Goal: Information Seeking & Learning: Learn about a topic

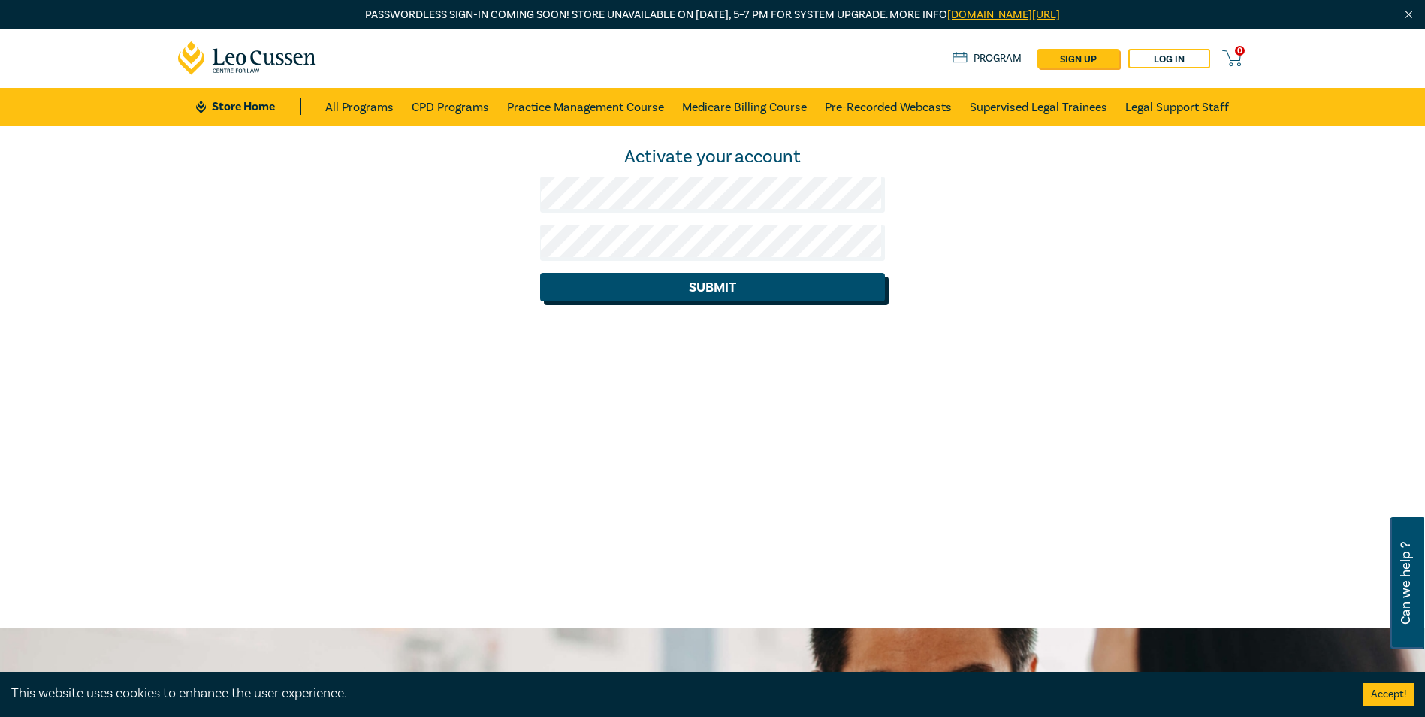
click at [662, 283] on button "Submit" at bounding box center [712, 287] width 345 height 29
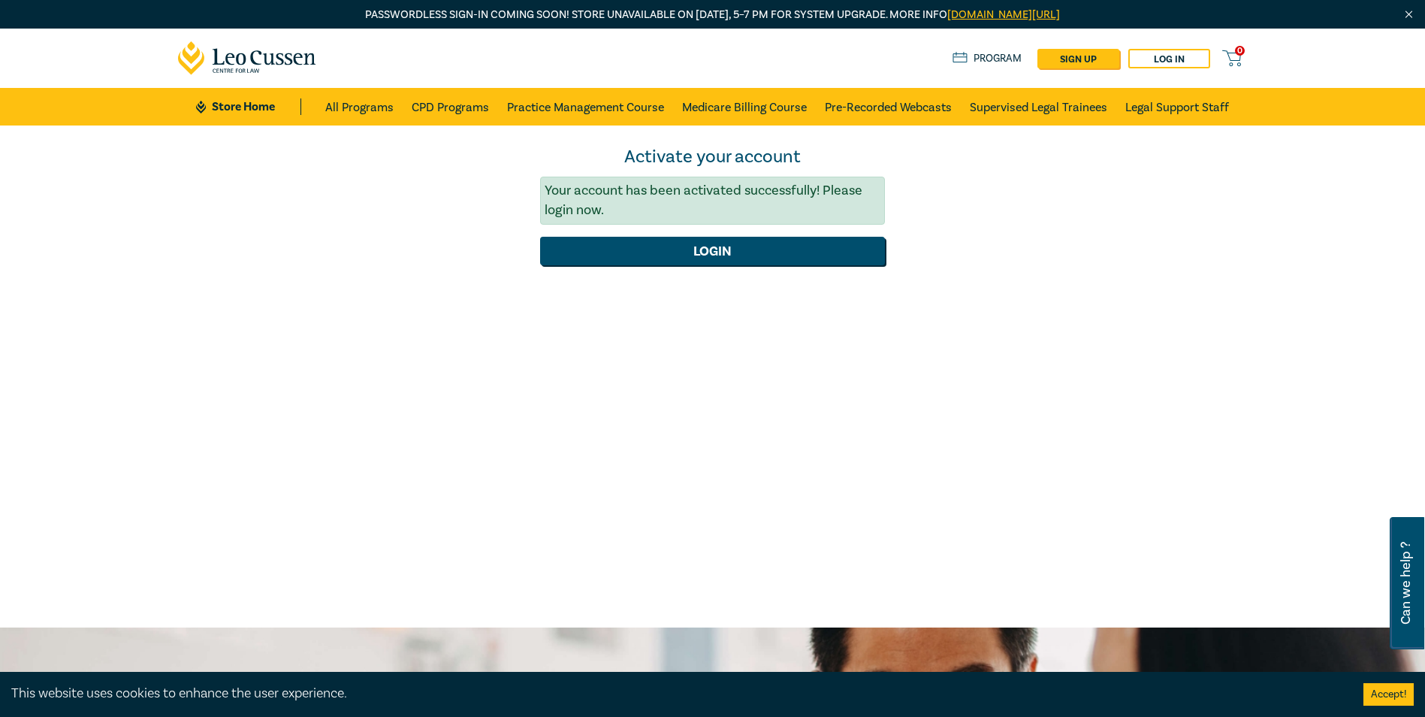
click at [739, 236] on form "Activate your account Your account has been activated successfully! Please logi…" at bounding box center [712, 205] width 345 height 120
click at [740, 246] on button "Login" at bounding box center [712, 251] width 345 height 29
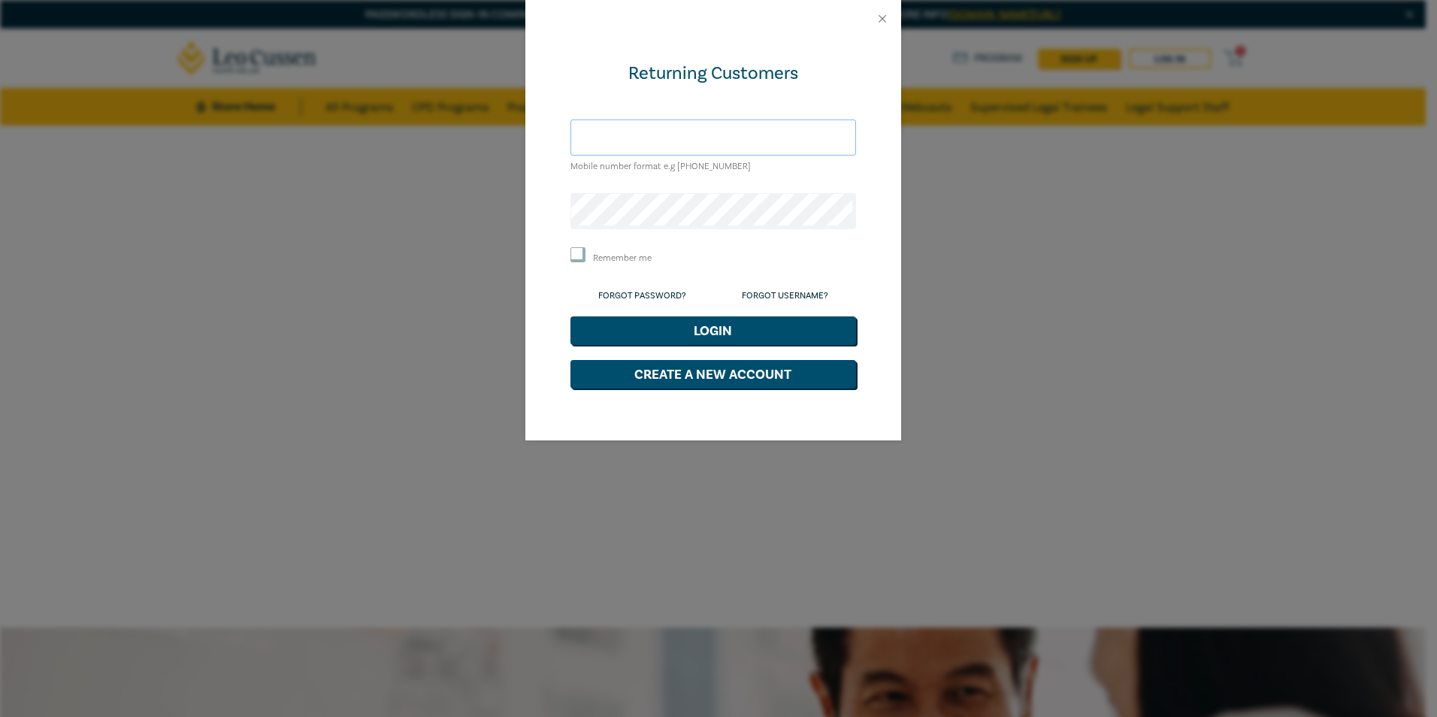
click at [636, 134] on input "text" at bounding box center [713, 137] width 286 height 36
type input "karen@stubbswallace.com.au"
drag, startPoint x: 579, startPoint y: 246, endPoint x: 585, endPoint y: 273, distance: 27.9
click at [579, 247] on input "Remember me" at bounding box center [577, 254] width 15 height 15
checkbox input "true"
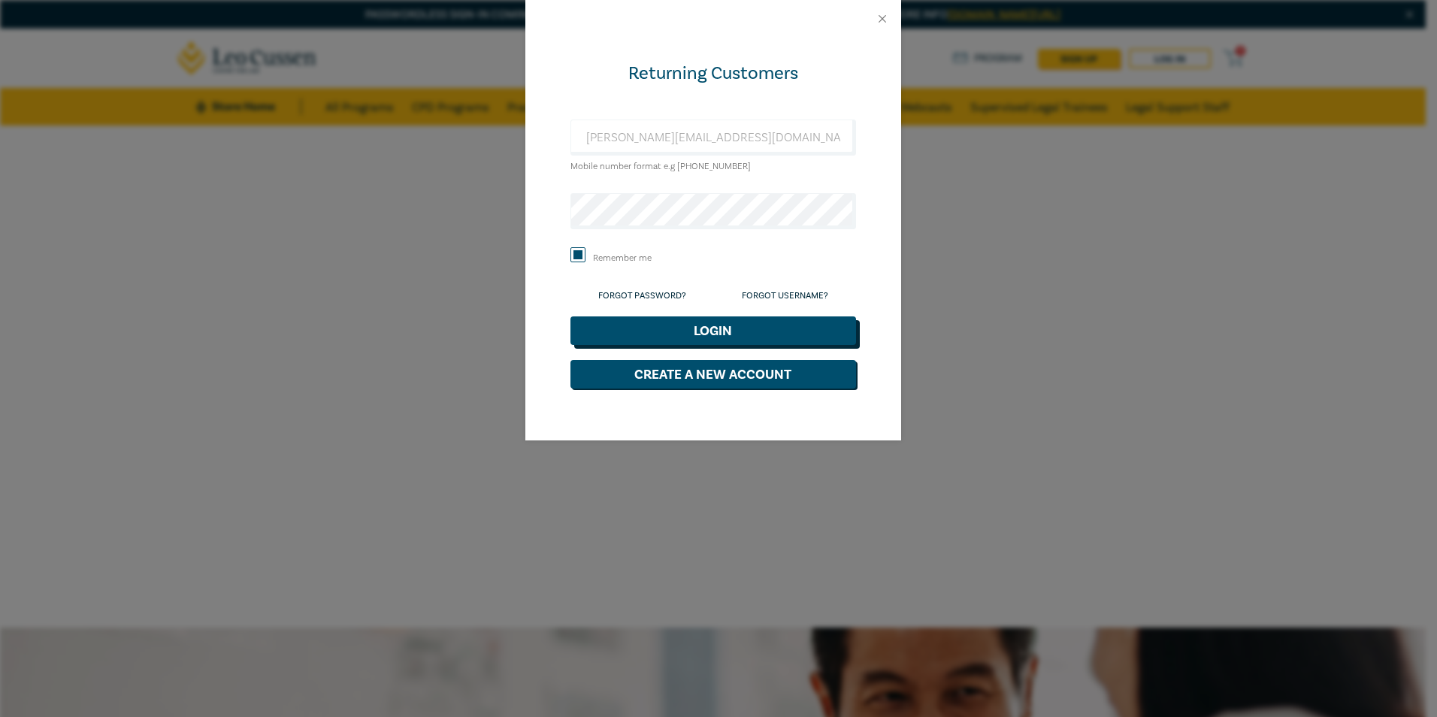
click at [723, 331] on button "Login" at bounding box center [713, 330] width 286 height 29
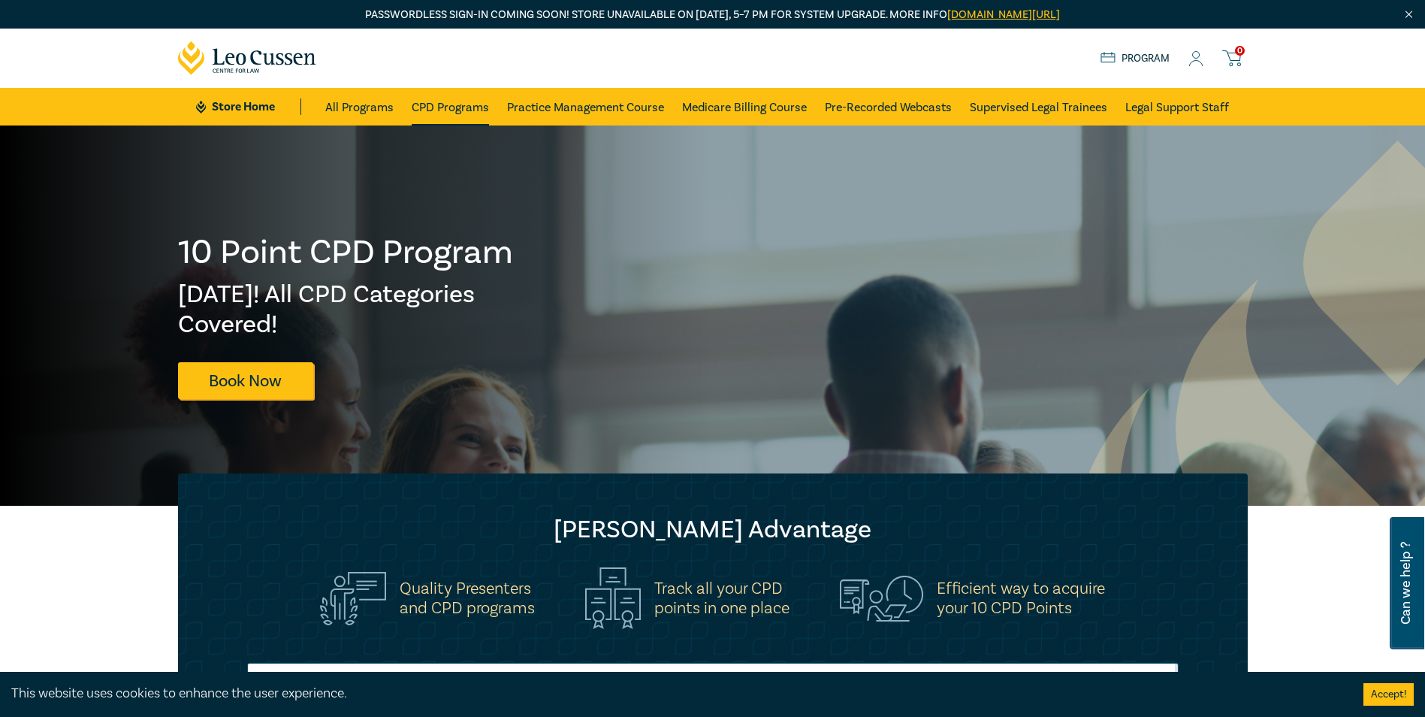
click at [467, 104] on link "CPD Programs" at bounding box center [450, 107] width 77 height 38
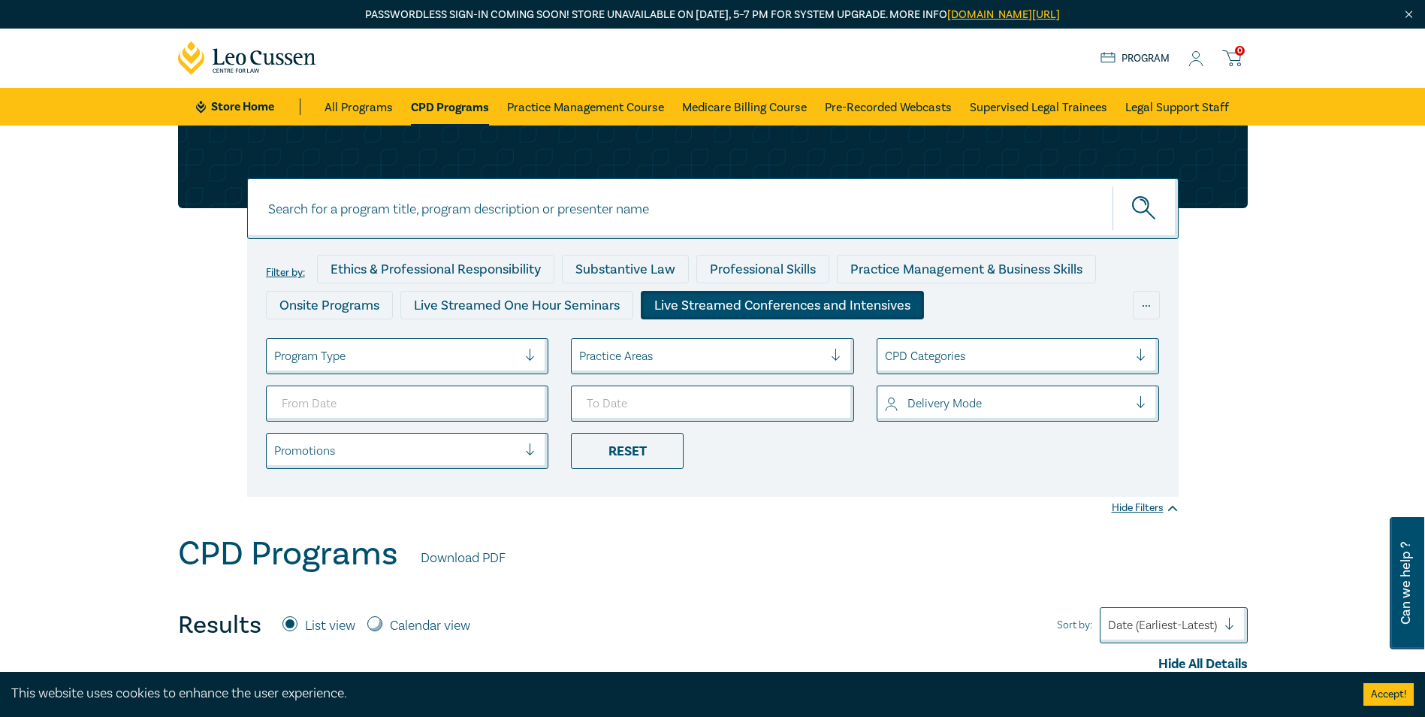
click at [702, 301] on div "Live Streamed Conferences and Intensives" at bounding box center [782, 305] width 283 height 29
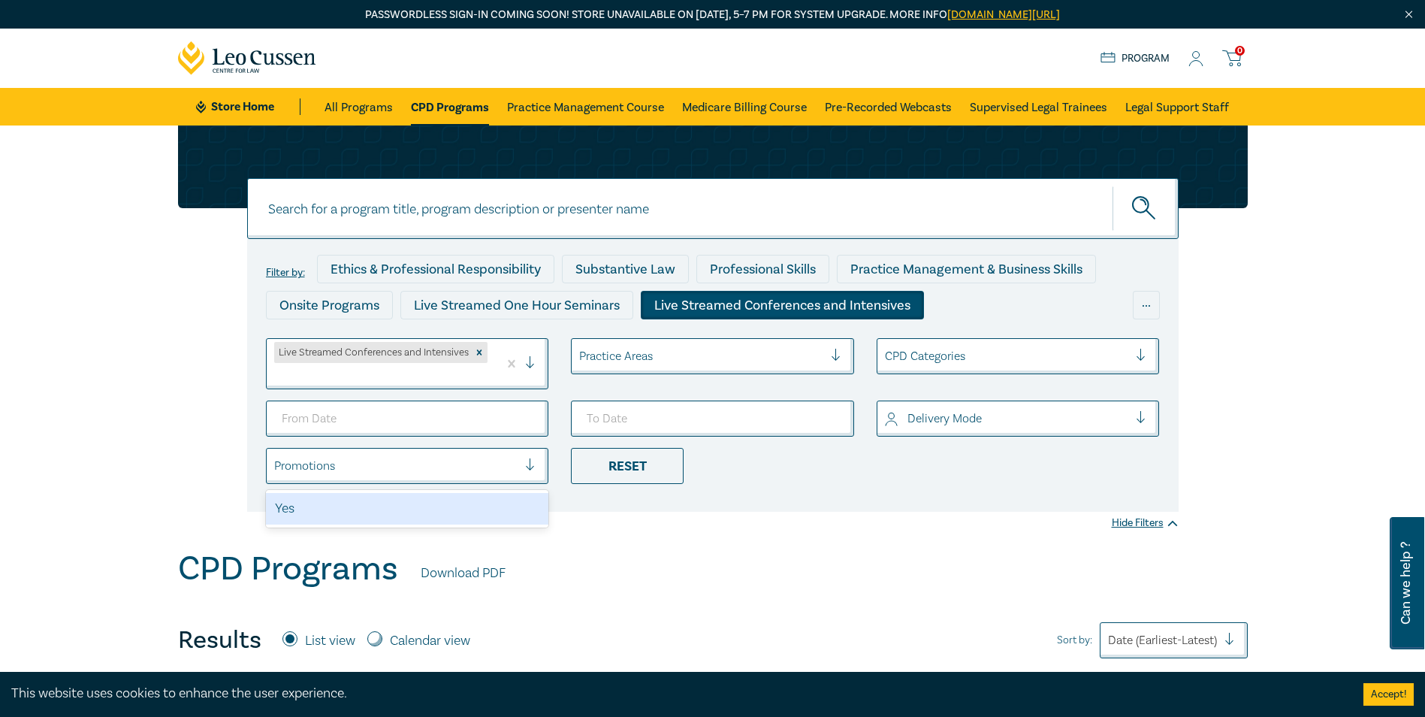
click at [530, 470] on div at bounding box center [536, 465] width 23 height 15
click at [527, 468] on div at bounding box center [536, 465] width 23 height 15
click at [835, 351] on div at bounding box center [842, 356] width 23 height 15
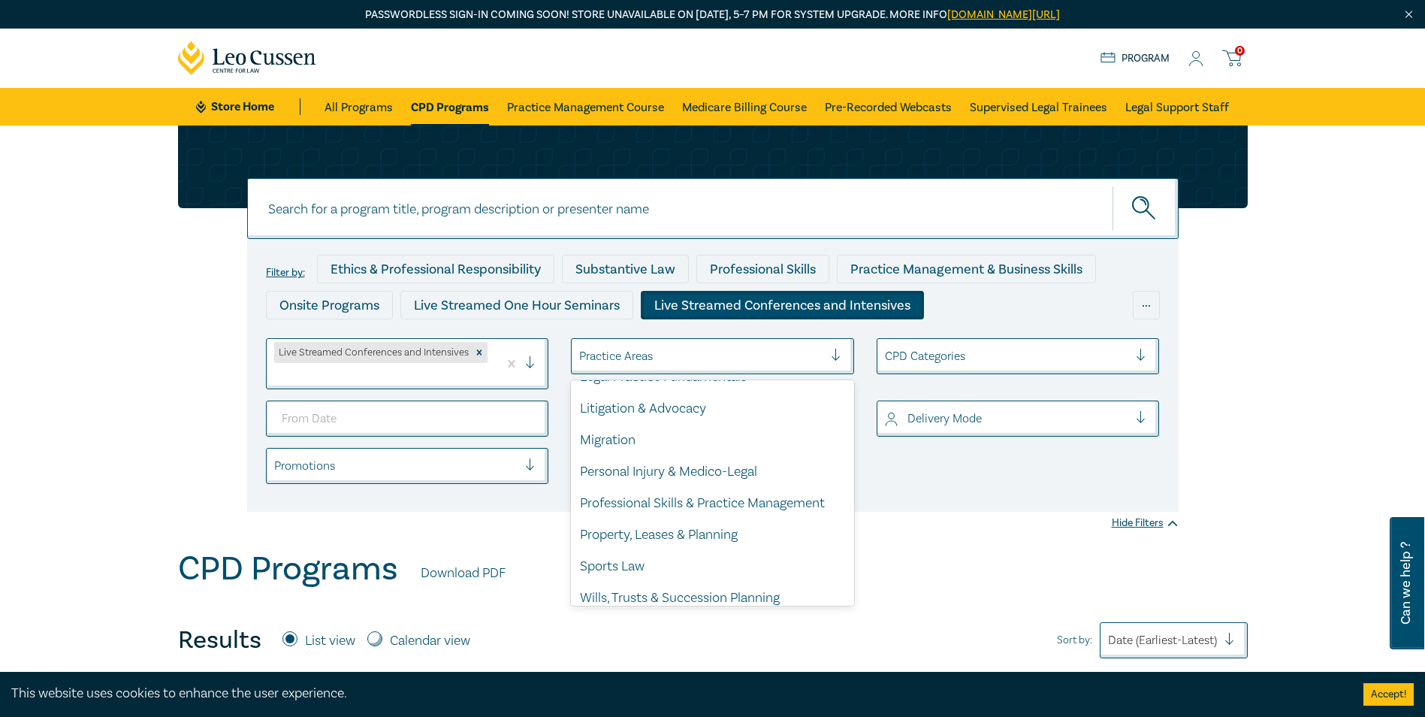
scroll to position [442, 0]
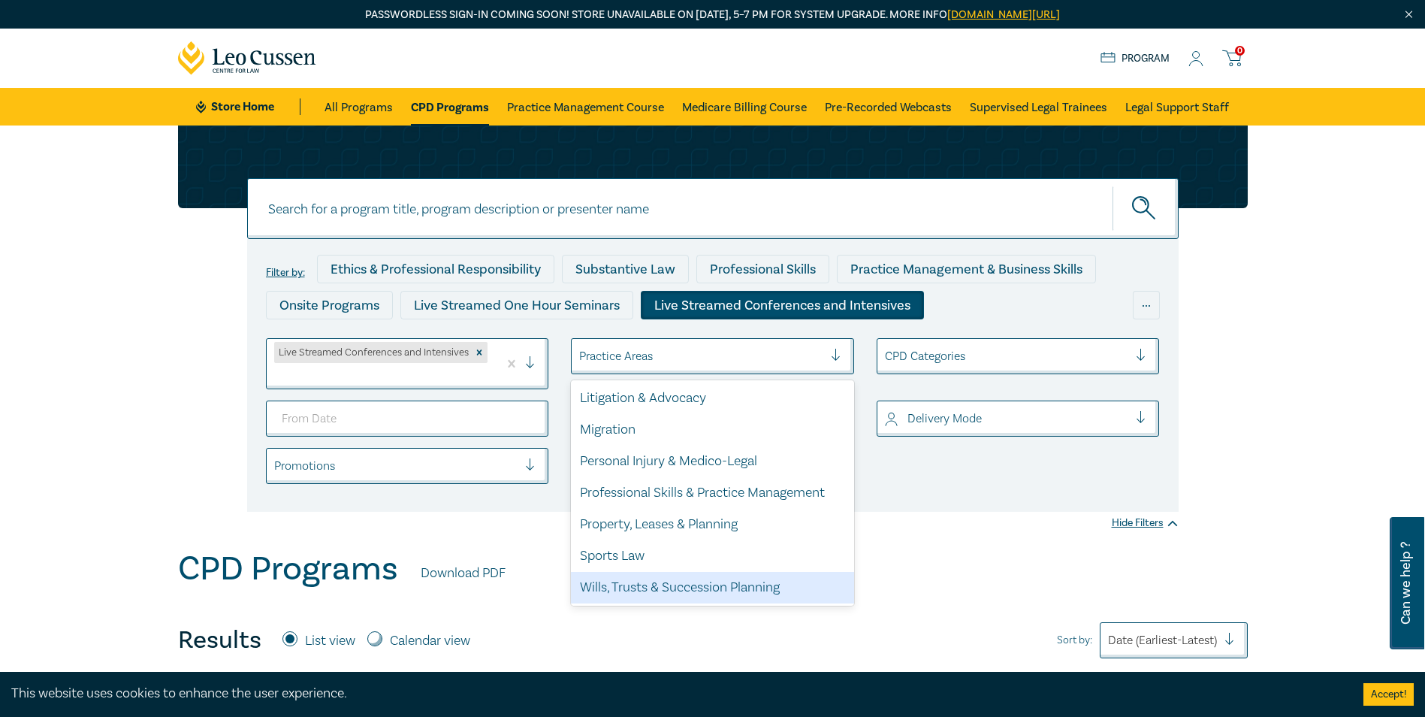
drag, startPoint x: 779, startPoint y: 572, endPoint x: 779, endPoint y: 563, distance: 9.0
click at [779, 572] on div "Wills, Trusts & Succession Planning" at bounding box center [712, 588] width 283 height 32
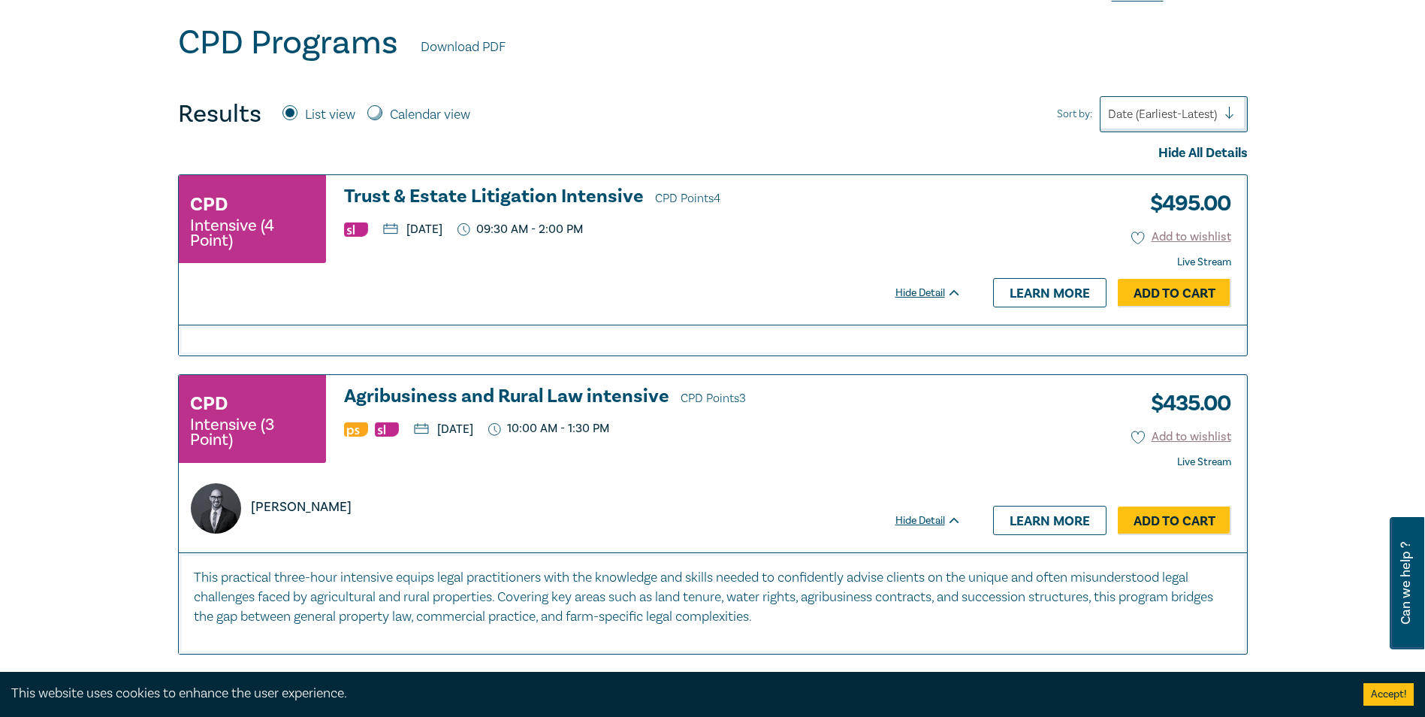
scroll to position [75, 0]
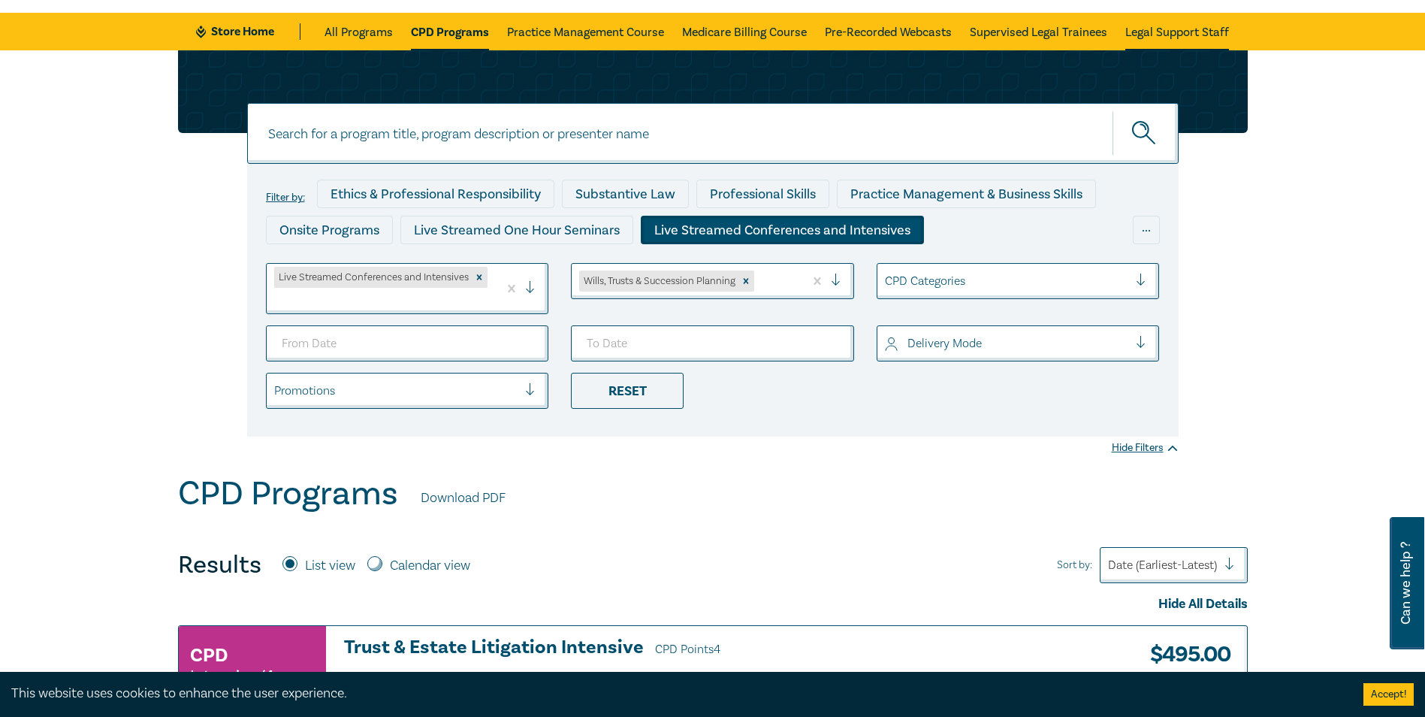
click at [1158, 35] on link "Legal Support Staff" at bounding box center [1178, 32] width 104 height 38
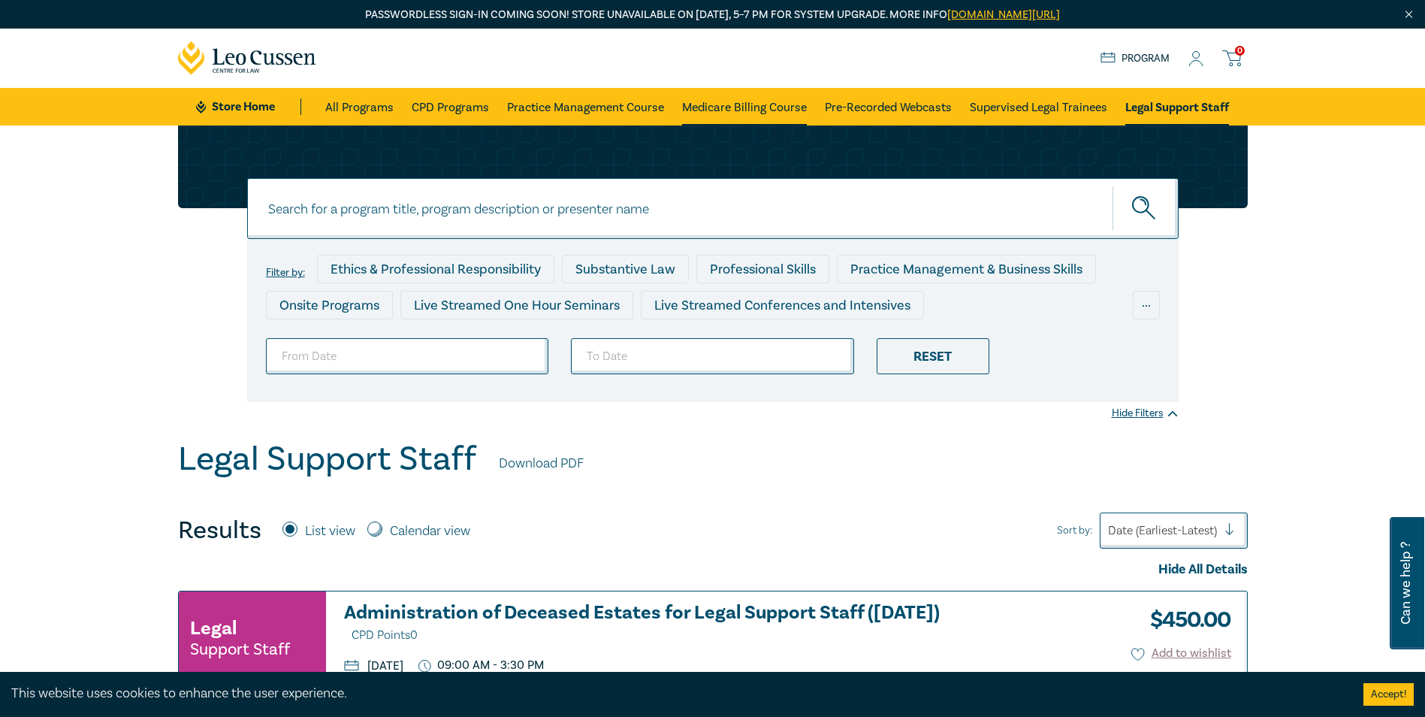
click at [709, 107] on link "Medicare Billing Course" at bounding box center [744, 107] width 125 height 38
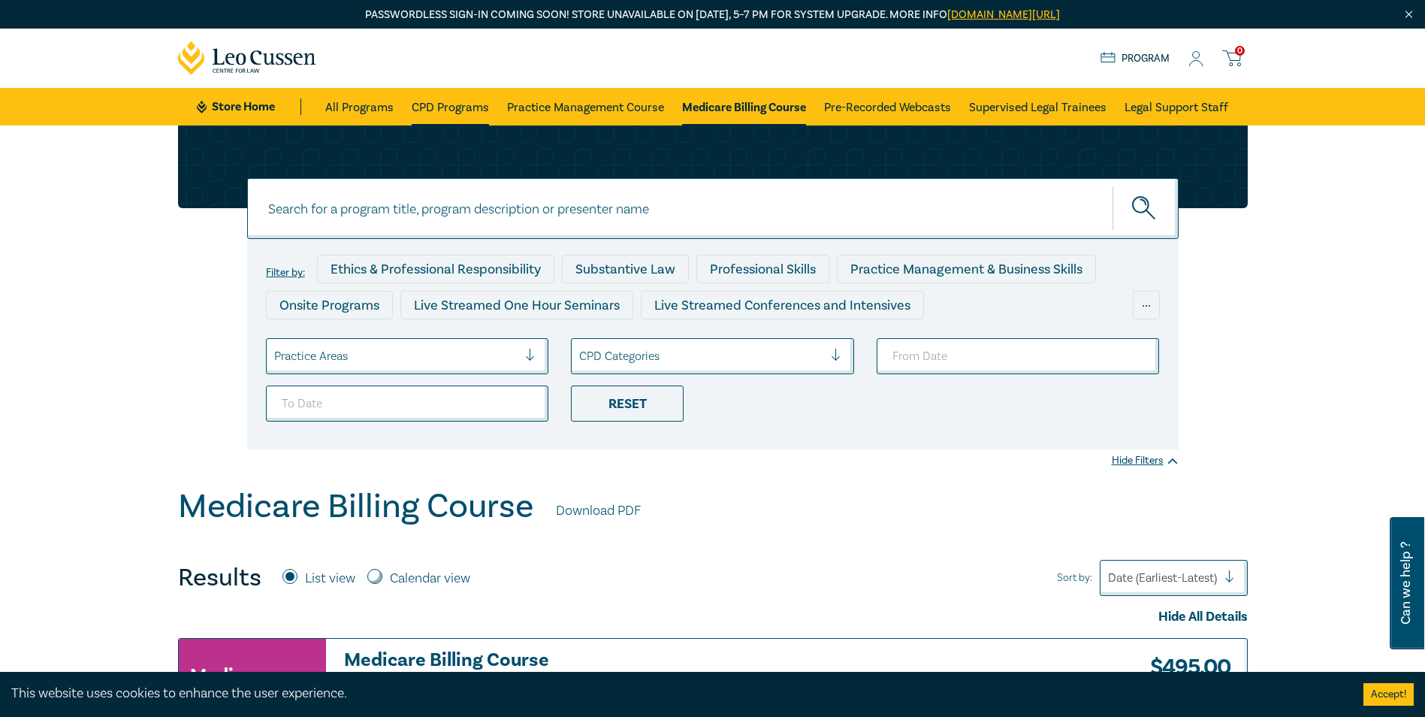
click at [473, 101] on link "CPD Programs" at bounding box center [450, 107] width 77 height 38
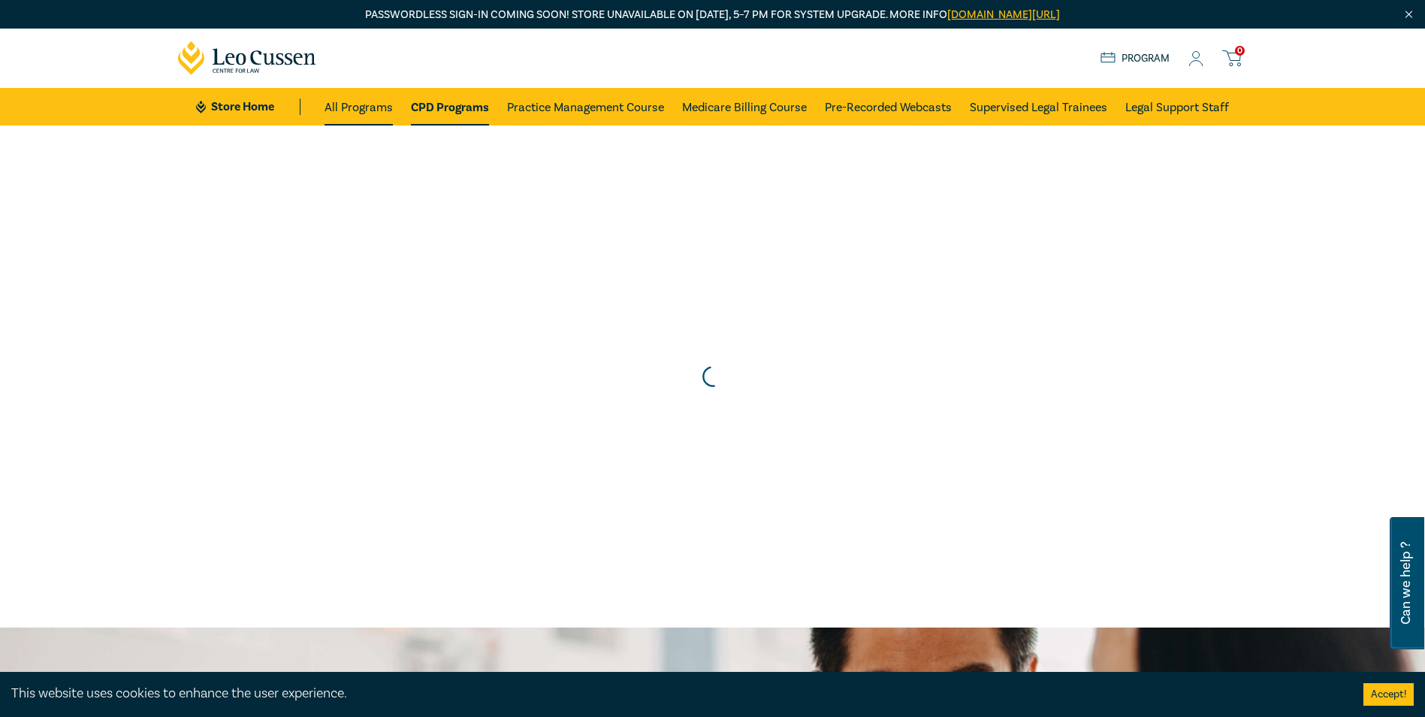
click at [354, 104] on link "All Programs" at bounding box center [359, 107] width 68 height 38
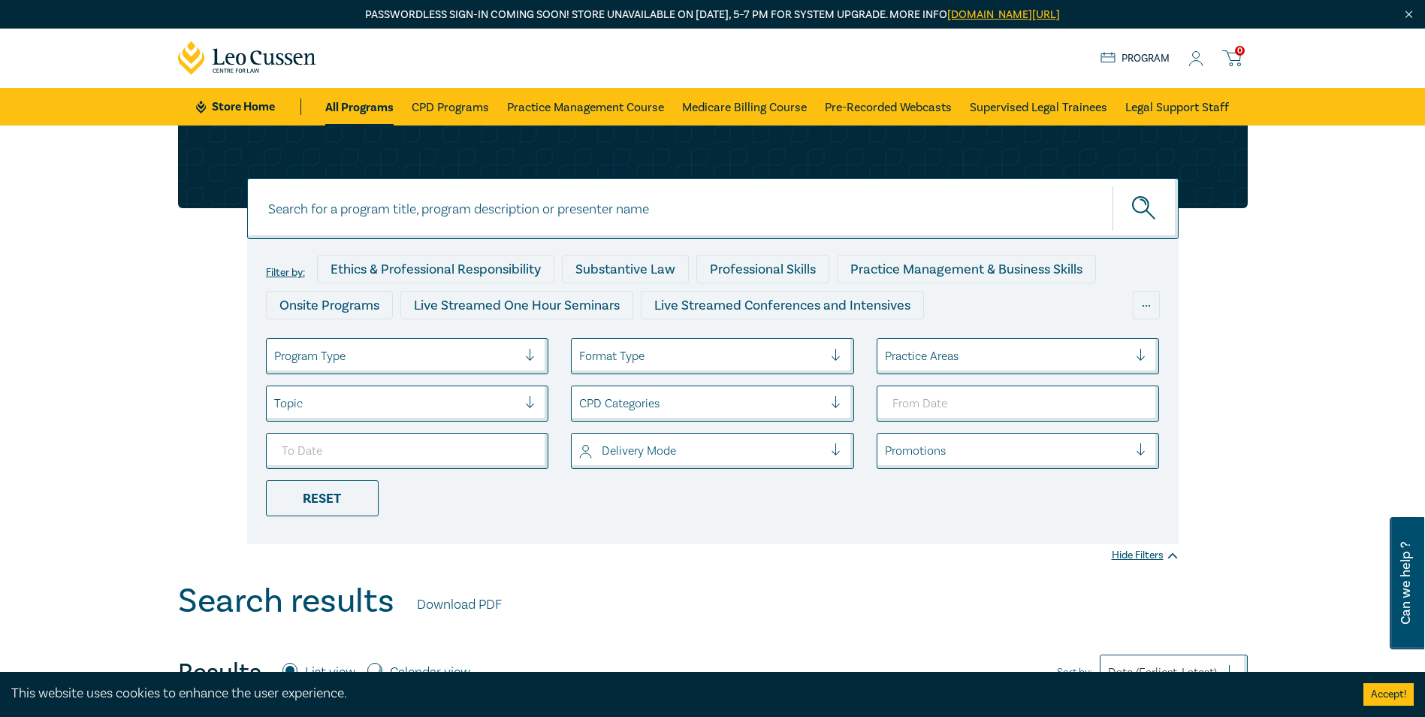
click at [841, 452] on div at bounding box center [842, 450] width 23 height 15
click at [820, 523] on div "Live Stream" at bounding box center [712, 525] width 283 height 32
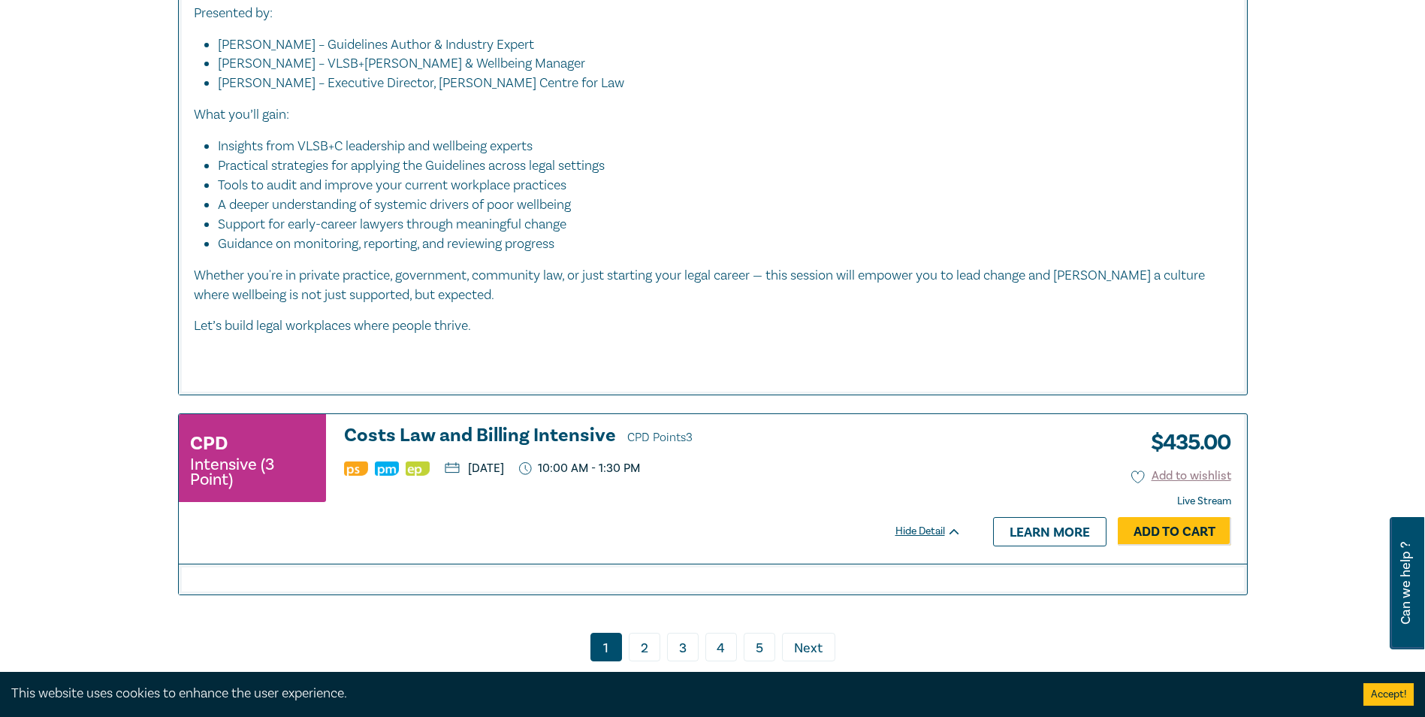
scroll to position [7138, 0]
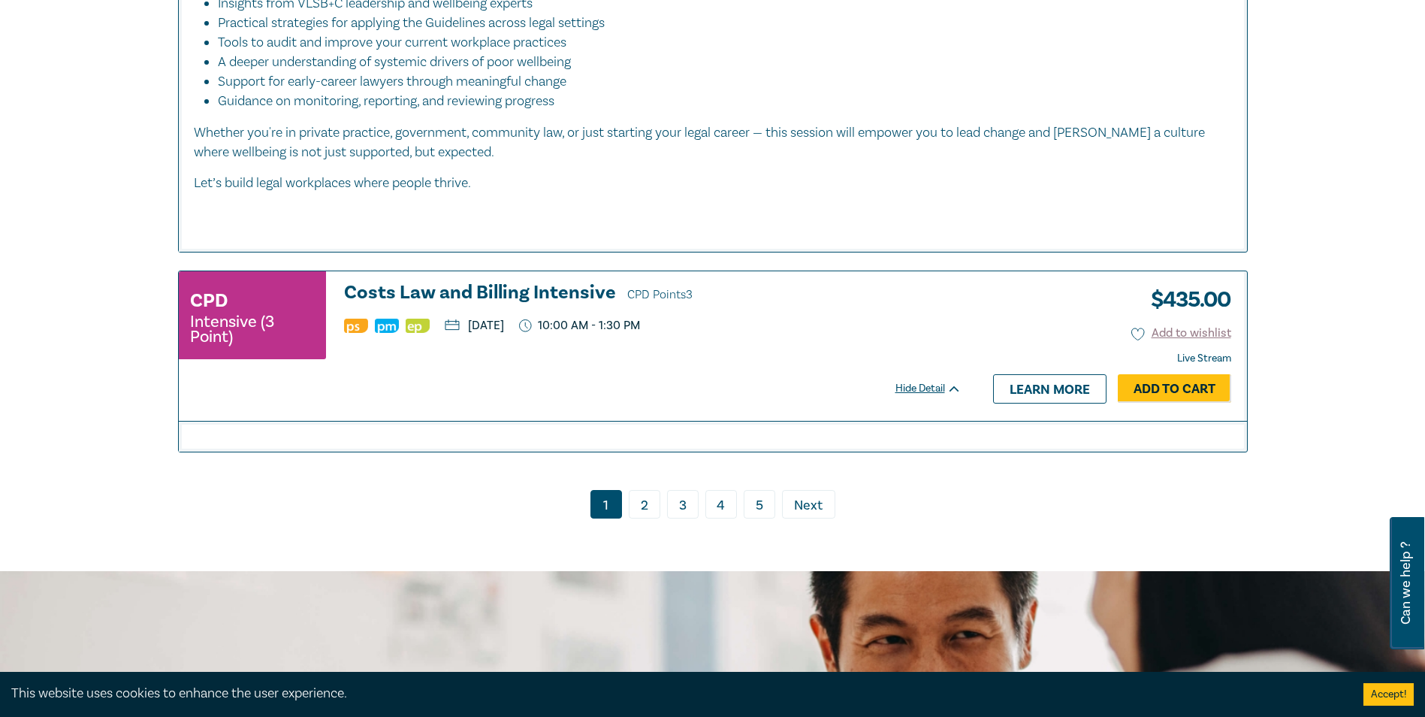
click at [650, 506] on link "2" at bounding box center [645, 504] width 32 height 29
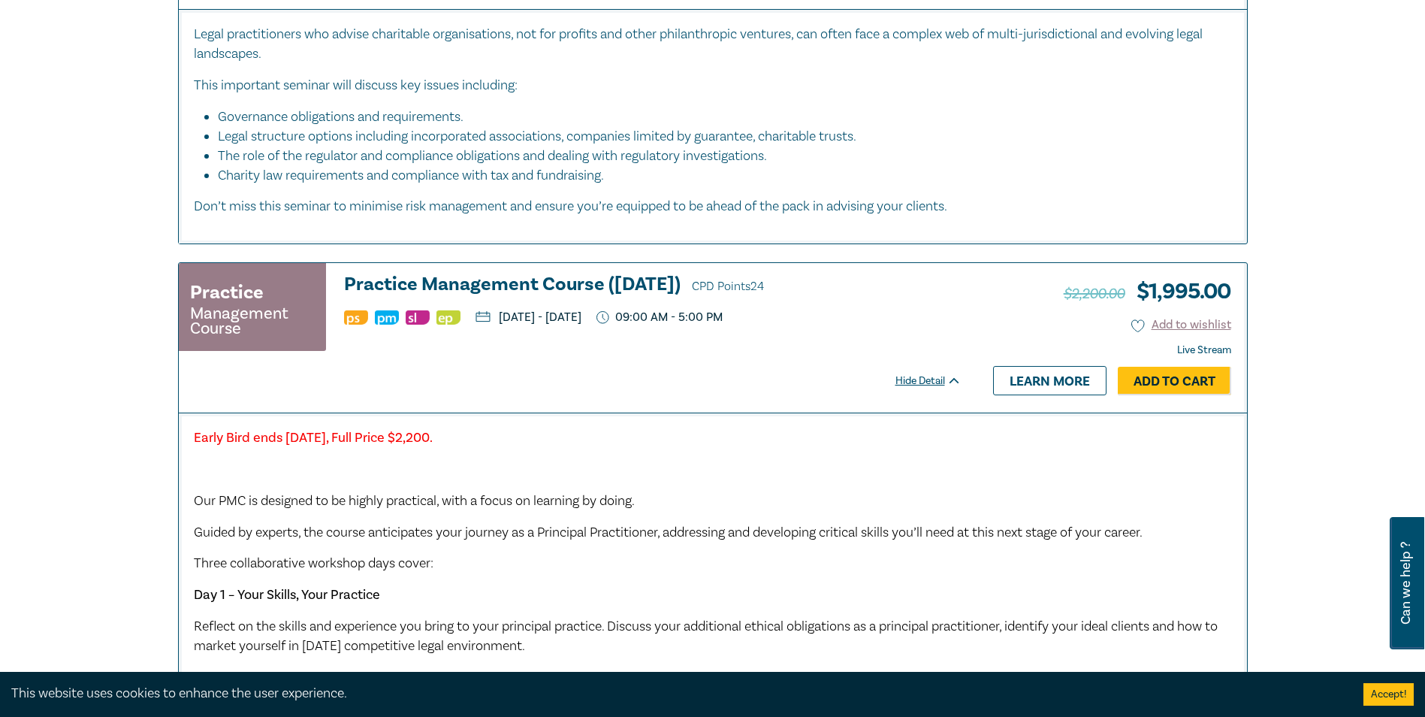
scroll to position [2780, 0]
